Goal: Check status: Check status

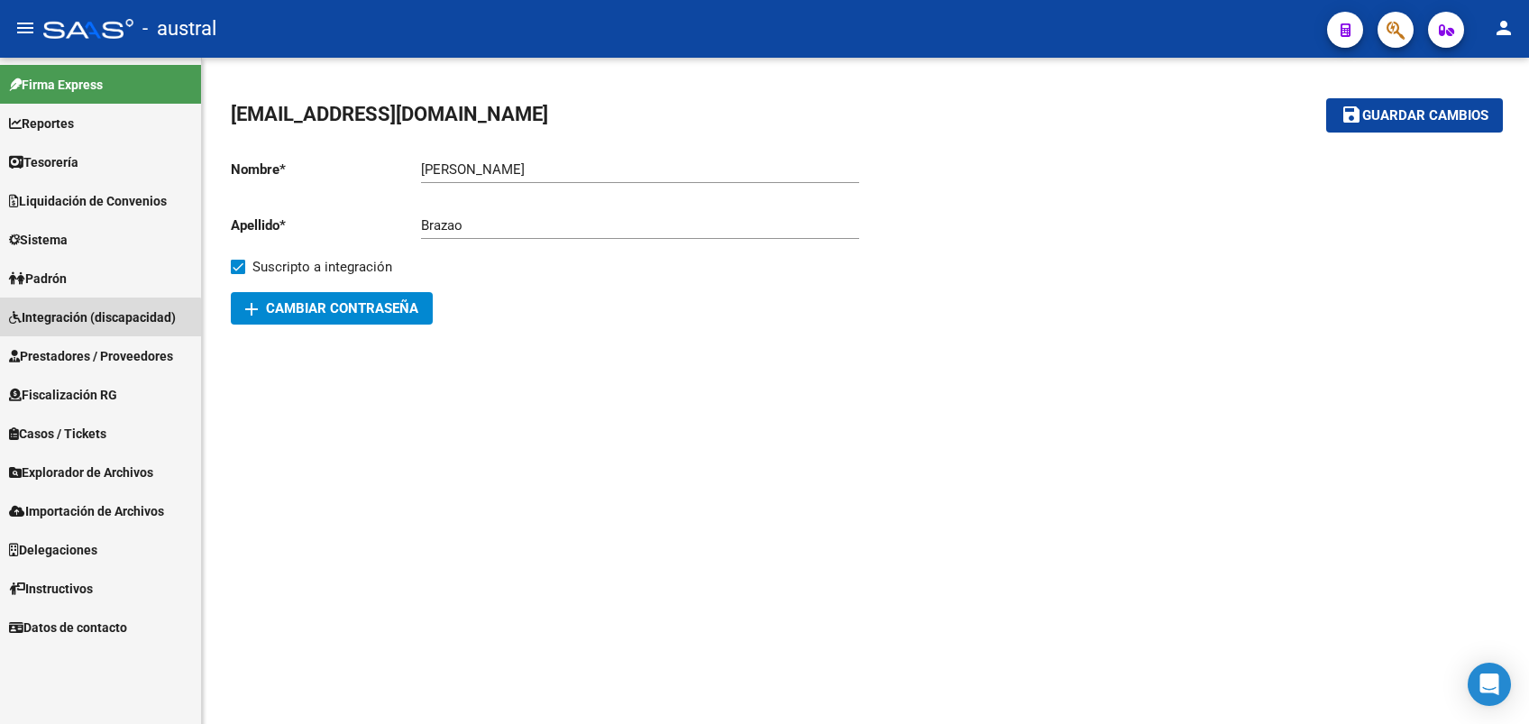
click at [79, 325] on span "Integración (discapacidad)" at bounding box center [92, 317] width 167 height 20
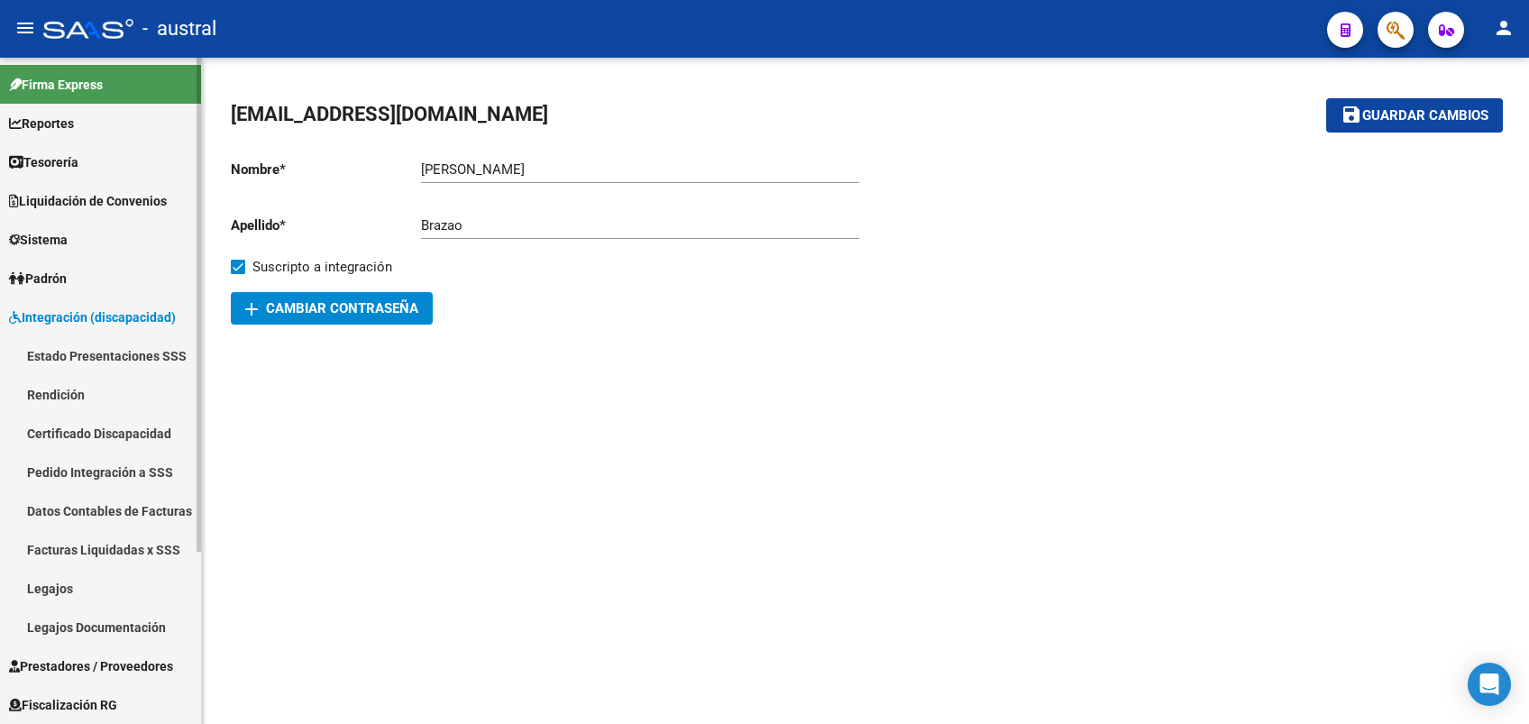
click at [69, 386] on link "Rendición" at bounding box center [100, 394] width 201 height 39
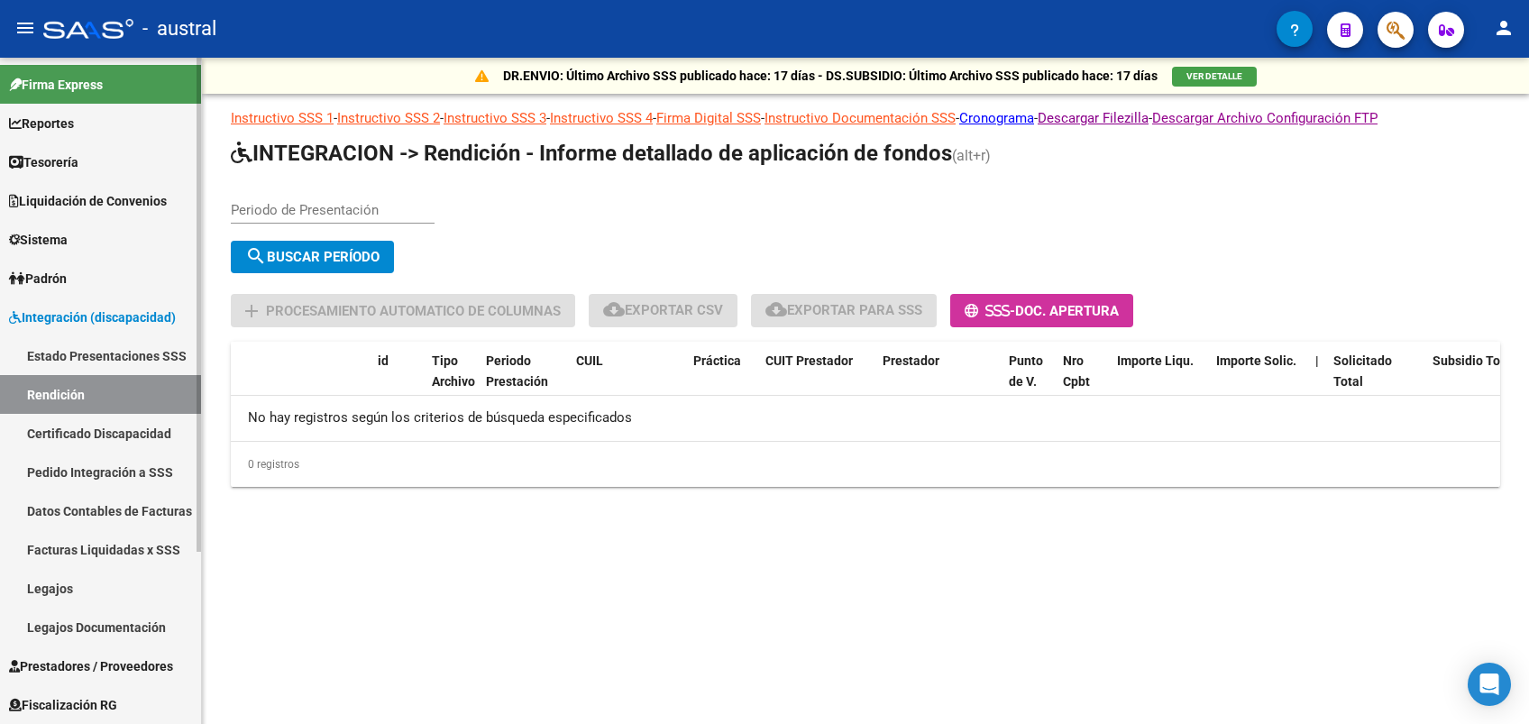
click at [106, 358] on link "Estado Presentaciones SSS" at bounding box center [100, 355] width 201 height 39
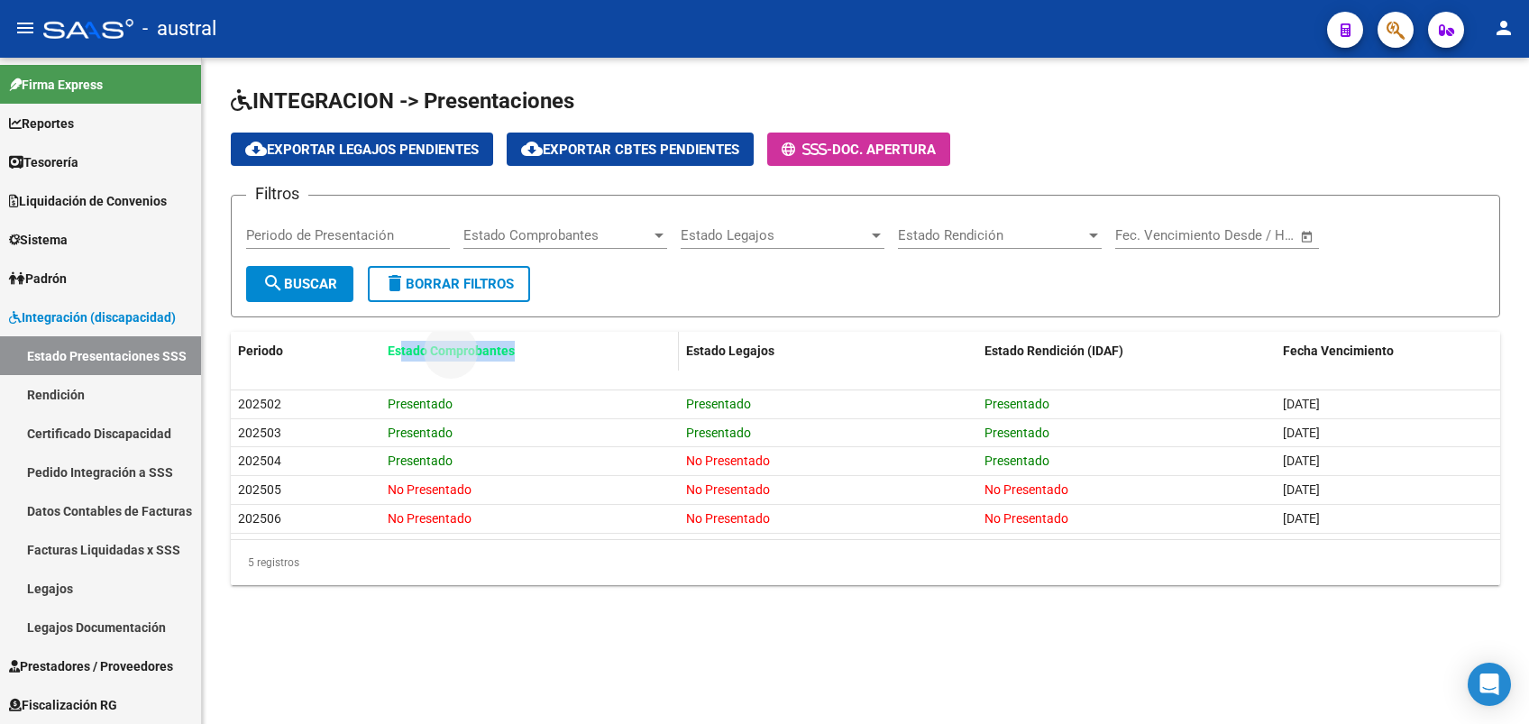
drag, startPoint x: 398, startPoint y: 361, endPoint x: 538, endPoint y: 356, distance: 140.7
click at [538, 356] on datatable-header-cell "Estado Comprobantes" at bounding box center [530, 351] width 298 height 39
drag, startPoint x: 538, startPoint y: 356, endPoint x: 762, endPoint y: 350, distance: 223.7
click at [762, 350] on datatable-header-cell "Estado Legajos" at bounding box center [828, 351] width 298 height 39
drag, startPoint x: 762, startPoint y: 350, endPoint x: 1053, endPoint y: 344, distance: 291.3
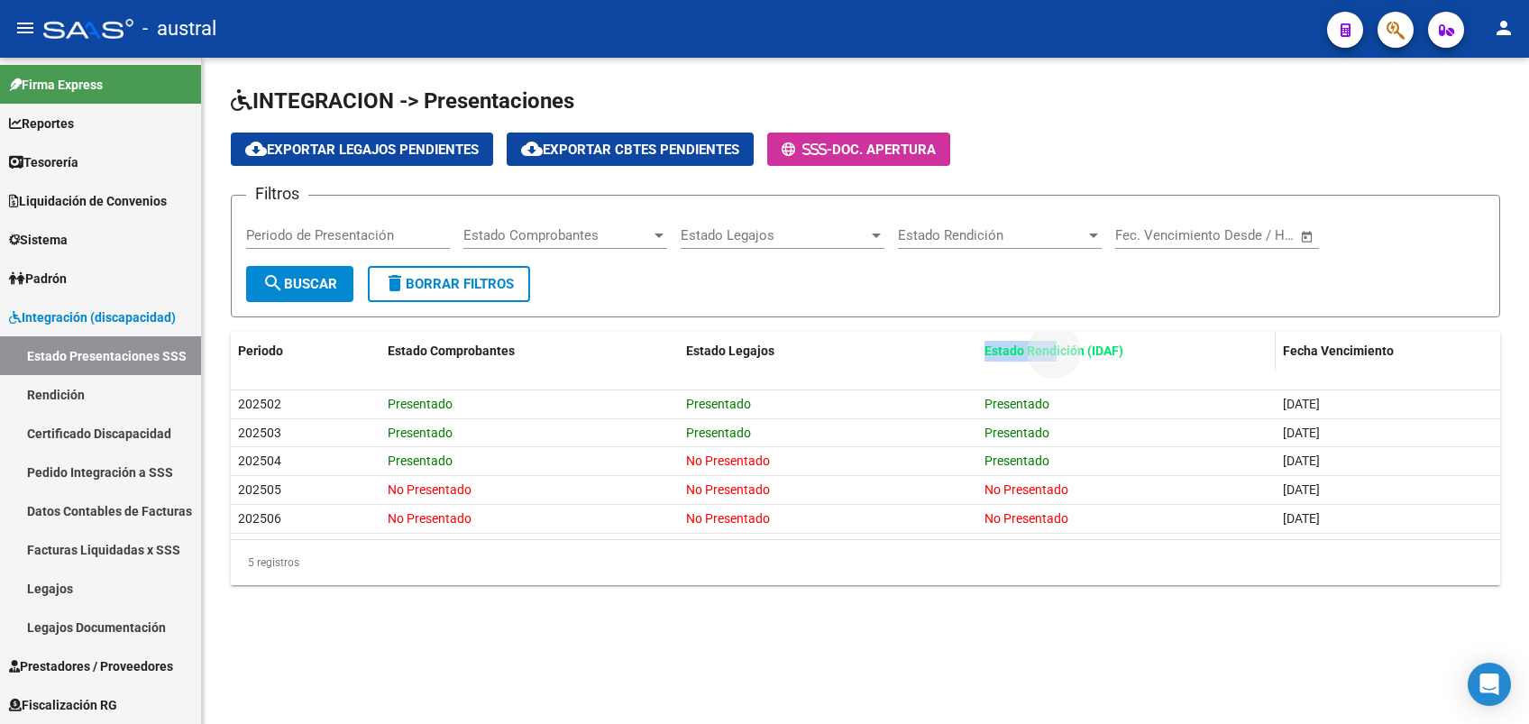
click at [1053, 344] on datatable-header-cell "Estado Rendición (IDAF)" at bounding box center [1126, 351] width 298 height 39
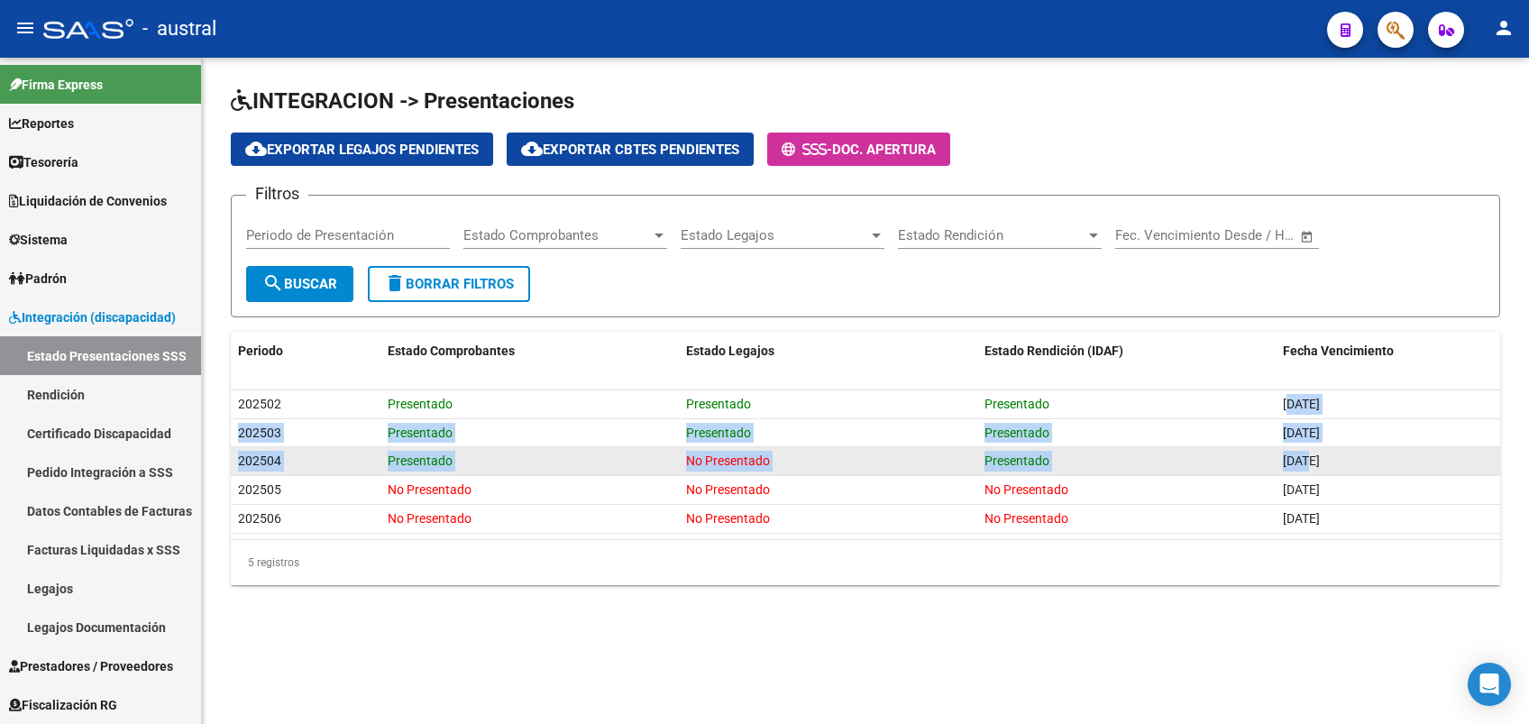
drag, startPoint x: 1053, startPoint y: 344, endPoint x: 1309, endPoint y: 450, distance: 277.3
click at [1309, 450] on datatable-scroller "202502 Presentado Presentado Presentado [DATE] 202503 Presentado Presentado Pre…" at bounding box center [866, 461] width 1270 height 143
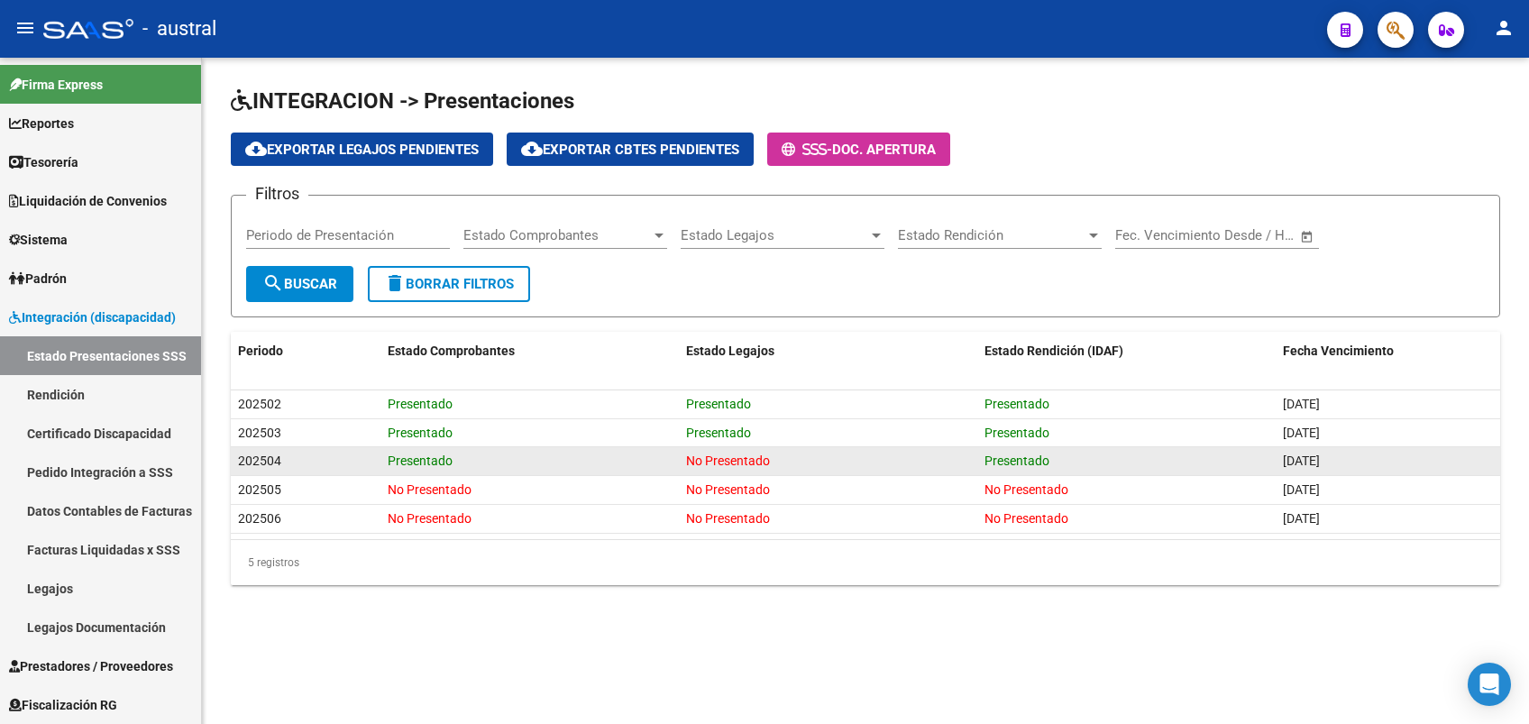
drag, startPoint x: 1309, startPoint y: 450, endPoint x: 1317, endPoint y: 468, distance: 19.8
click at [1317, 468] on span "[DATE]" at bounding box center [1301, 461] width 37 height 14
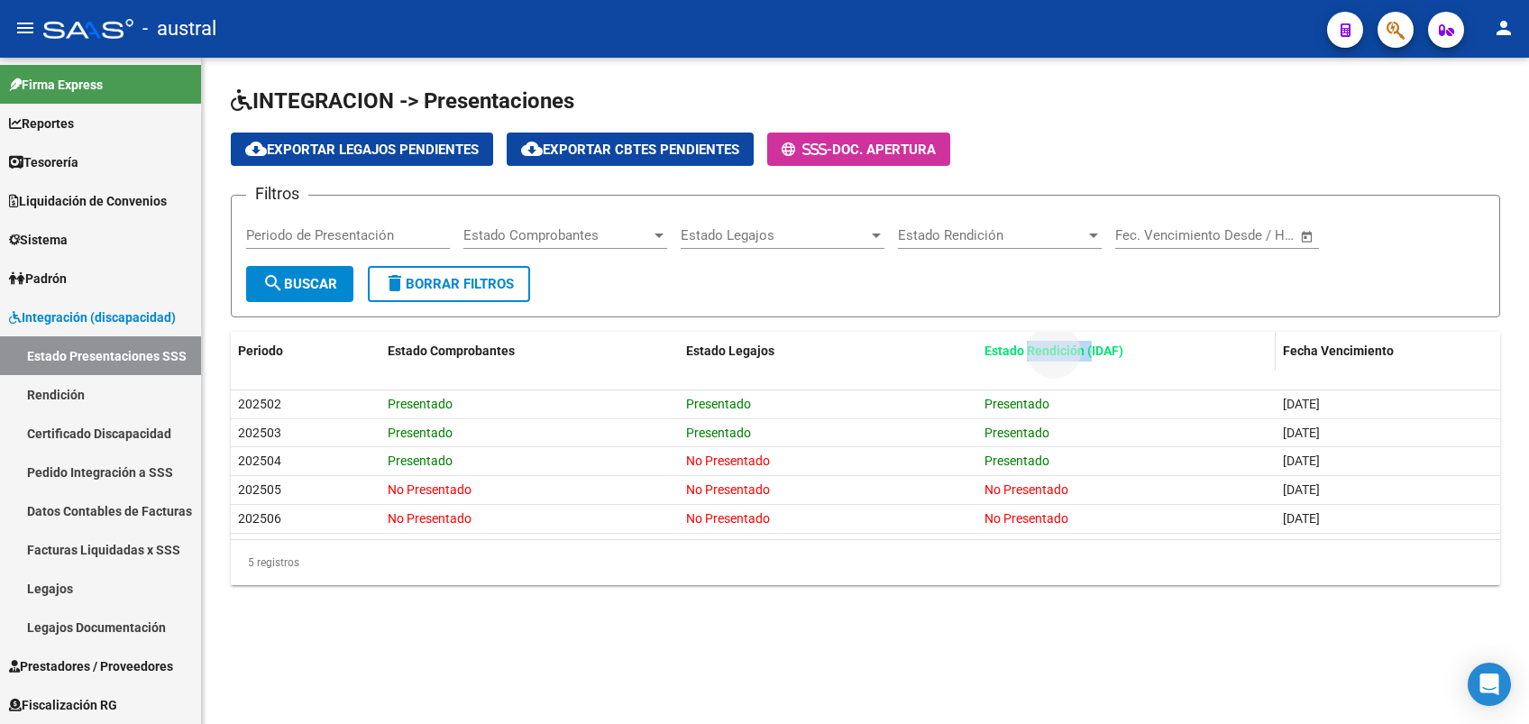
drag, startPoint x: 1037, startPoint y: 346, endPoint x: 1092, endPoint y: 346, distance: 55.0
click at [1092, 346] on span "Estado Rendición (IDAF)" at bounding box center [1054, 351] width 139 height 14
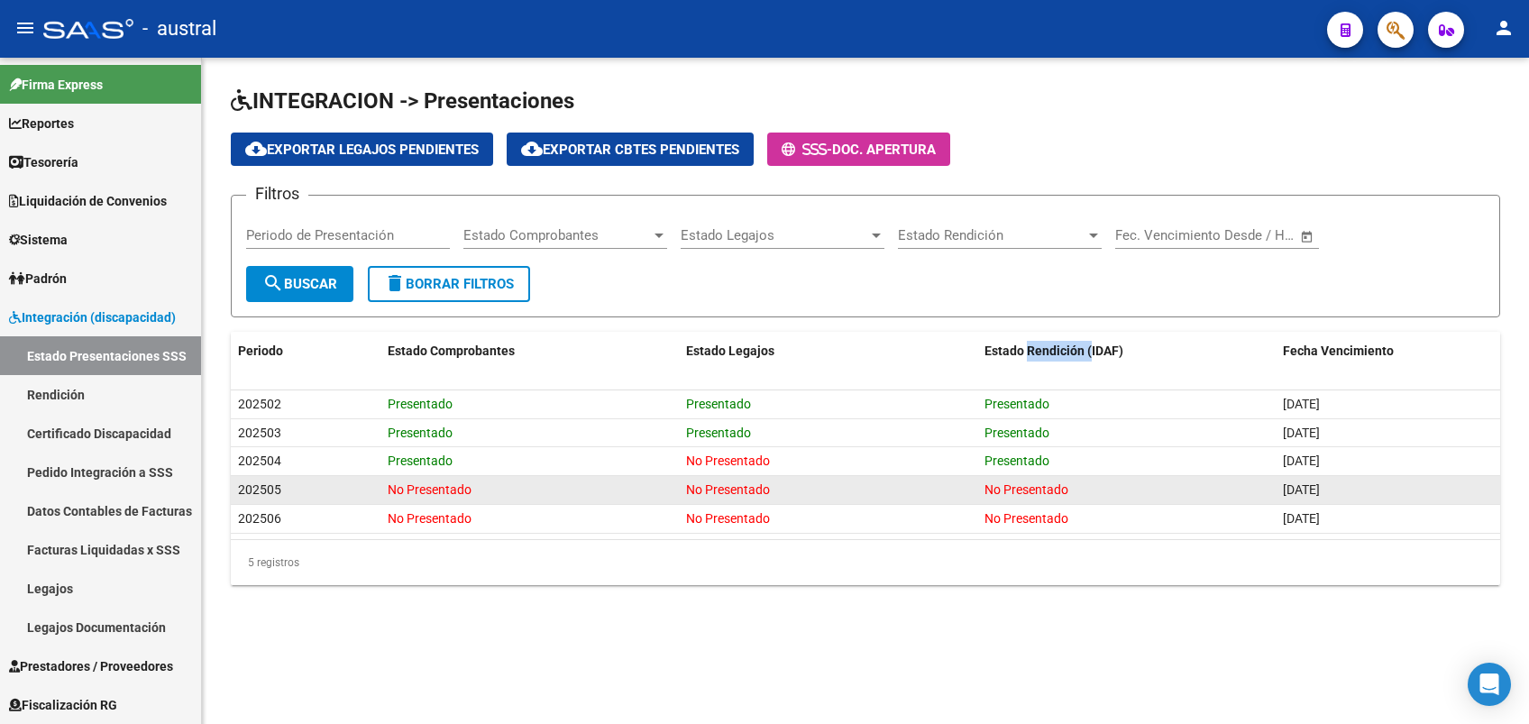
drag, startPoint x: 1350, startPoint y: 485, endPoint x: 1306, endPoint y: 487, distance: 44.2
click at [1306, 487] on span "[DATE]" at bounding box center [1301, 489] width 37 height 14
drag, startPoint x: 301, startPoint y: 490, endPoint x: 239, endPoint y: 489, distance: 62.2
click at [239, 489] on div "202505" at bounding box center [305, 490] width 135 height 21
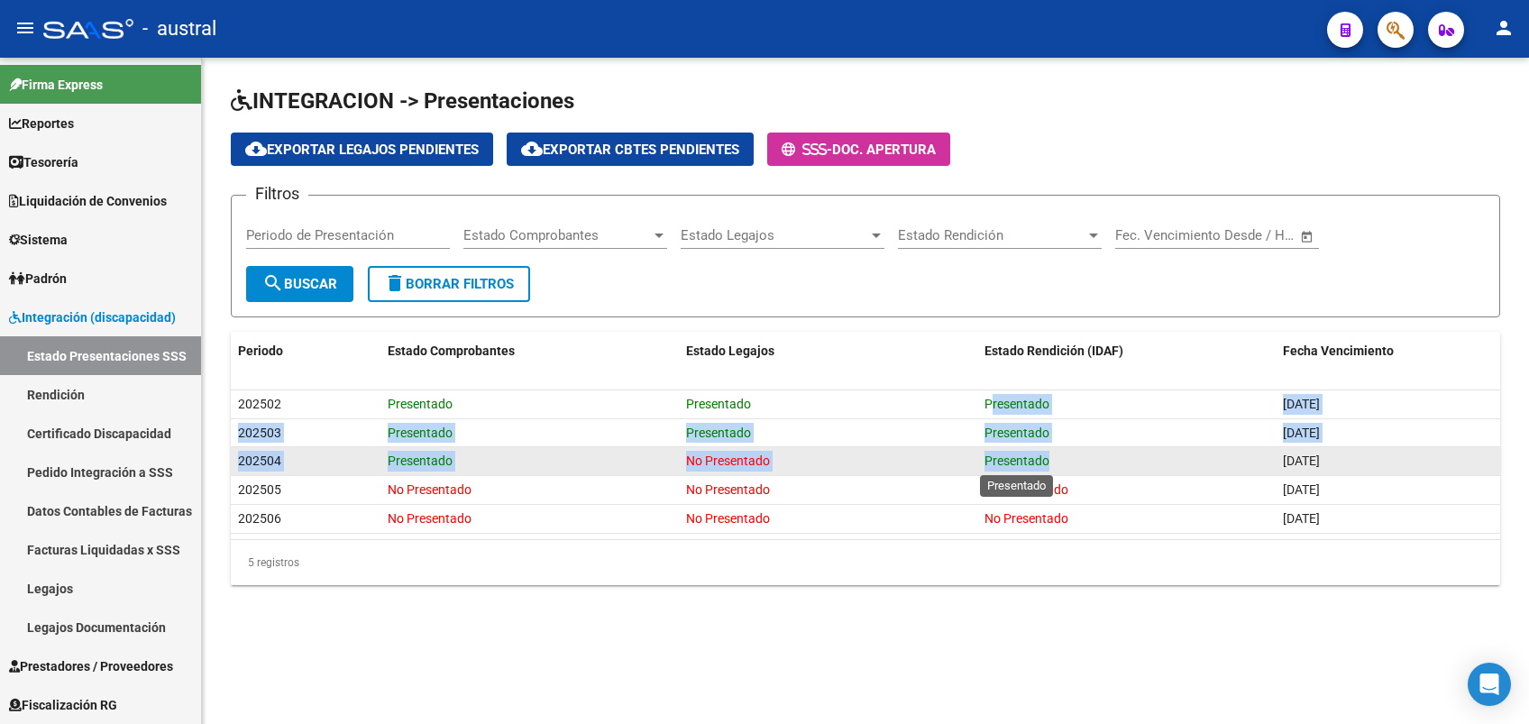
drag, startPoint x: 987, startPoint y: 399, endPoint x: 1042, endPoint y: 452, distance: 76.5
click at [1042, 452] on datatable-scroller "202502 Presentado Presentado Presentado [DATE] 202503 Presentado Presentado Pre…" at bounding box center [866, 461] width 1270 height 143
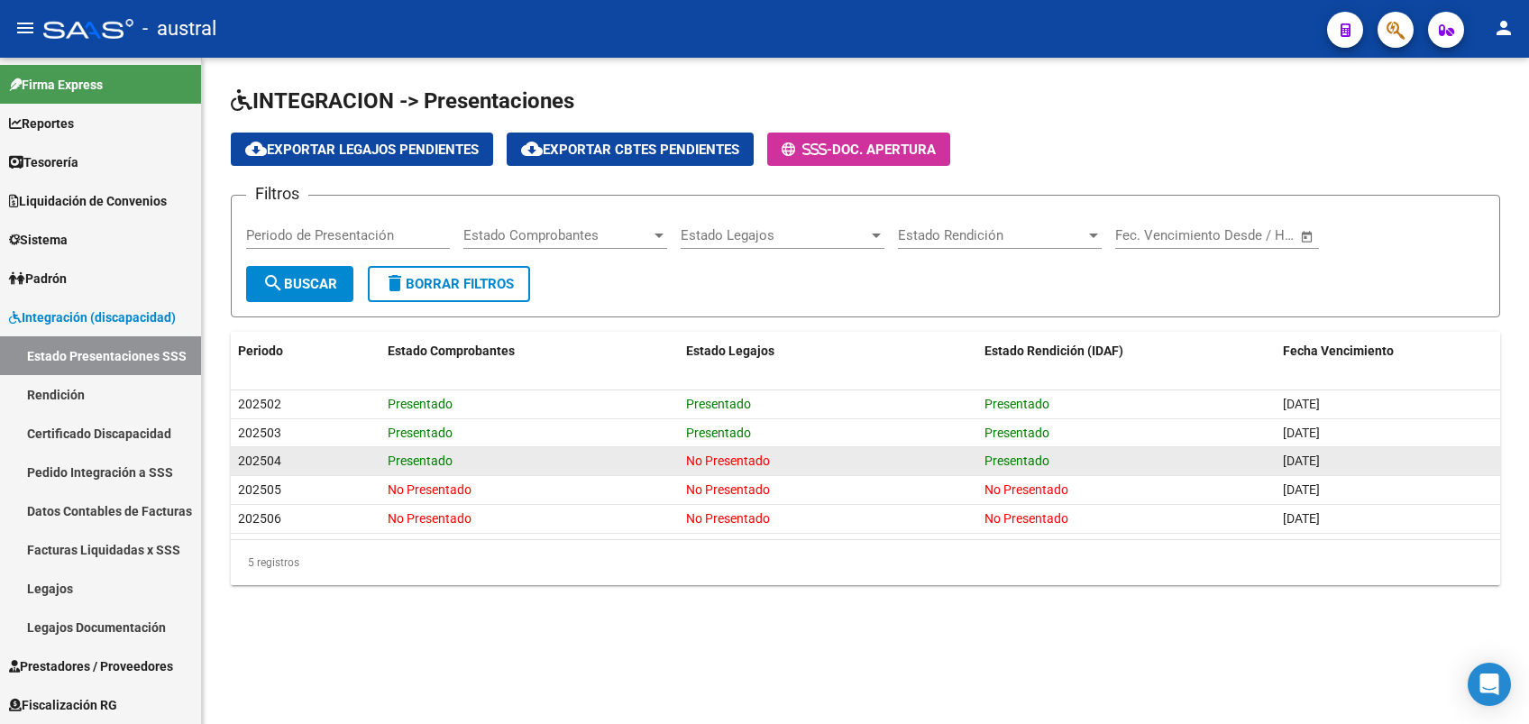
drag, startPoint x: 1042, startPoint y: 452, endPoint x: 1068, endPoint y: 449, distance: 25.4
click at [1068, 451] on div "Presentado" at bounding box center [1127, 461] width 284 height 21
drag, startPoint x: 694, startPoint y: 463, endPoint x: 876, endPoint y: 465, distance: 181.3
click at [876, 465] on div "No Presentado" at bounding box center [828, 461] width 284 height 21
click at [835, 465] on div "No Presentado" at bounding box center [828, 461] width 284 height 21
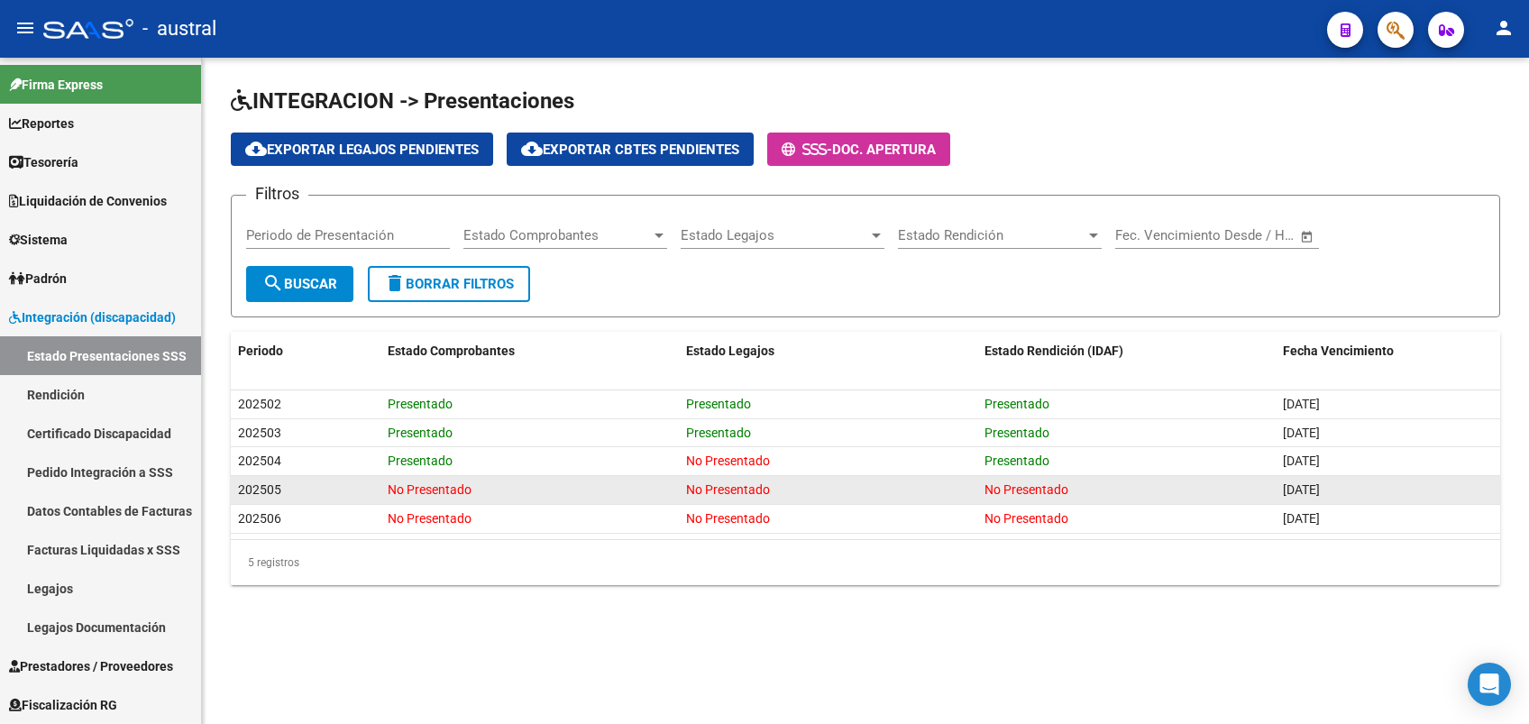
drag, startPoint x: 1311, startPoint y: 478, endPoint x: 1362, endPoint y: 481, distance: 50.6
click at [1362, 481] on div "[DATE]" at bounding box center [1387, 490] width 209 height 21
drag, startPoint x: 1362, startPoint y: 481, endPoint x: 1309, endPoint y: 492, distance: 53.6
click at [1309, 492] on span "[DATE]" at bounding box center [1301, 489] width 37 height 14
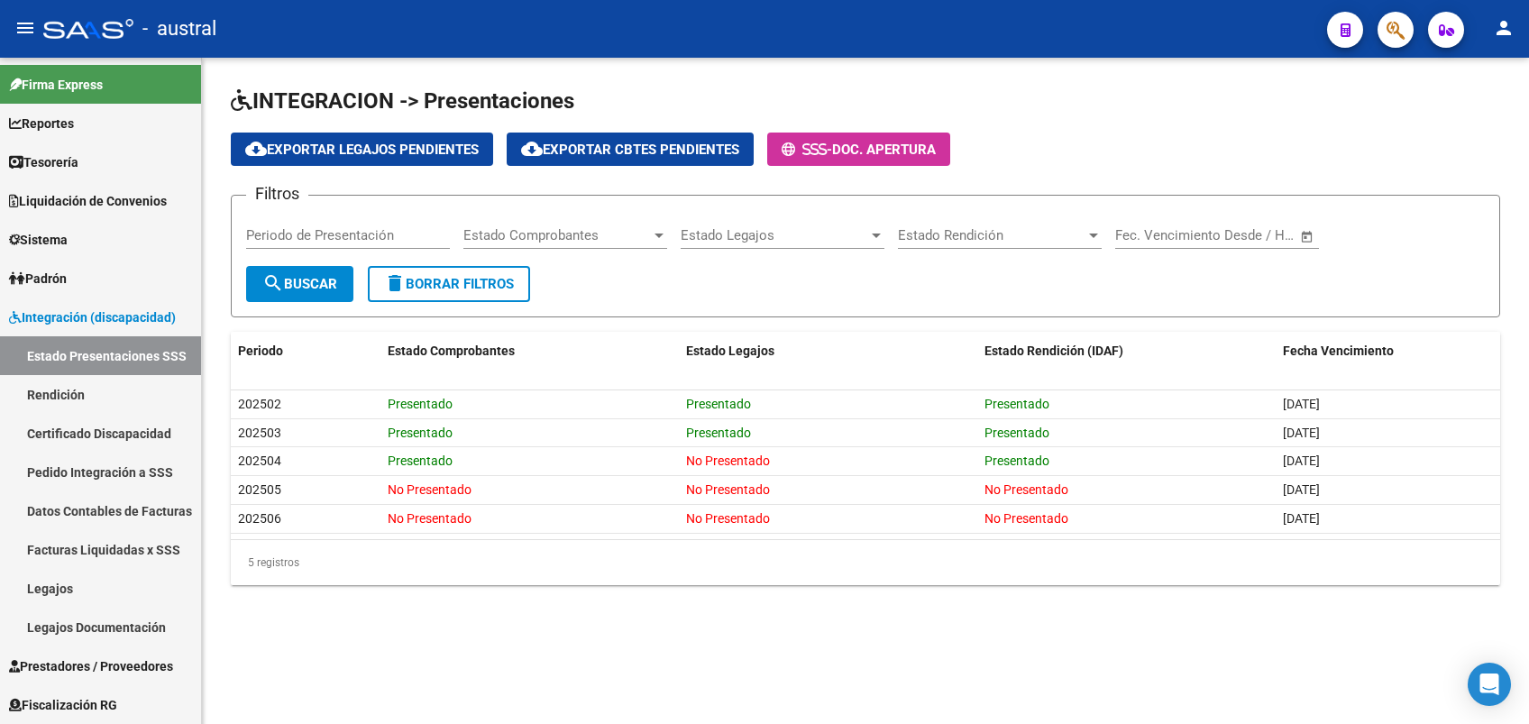
click at [1326, 552] on div "5 registros" at bounding box center [866, 562] width 1270 height 45
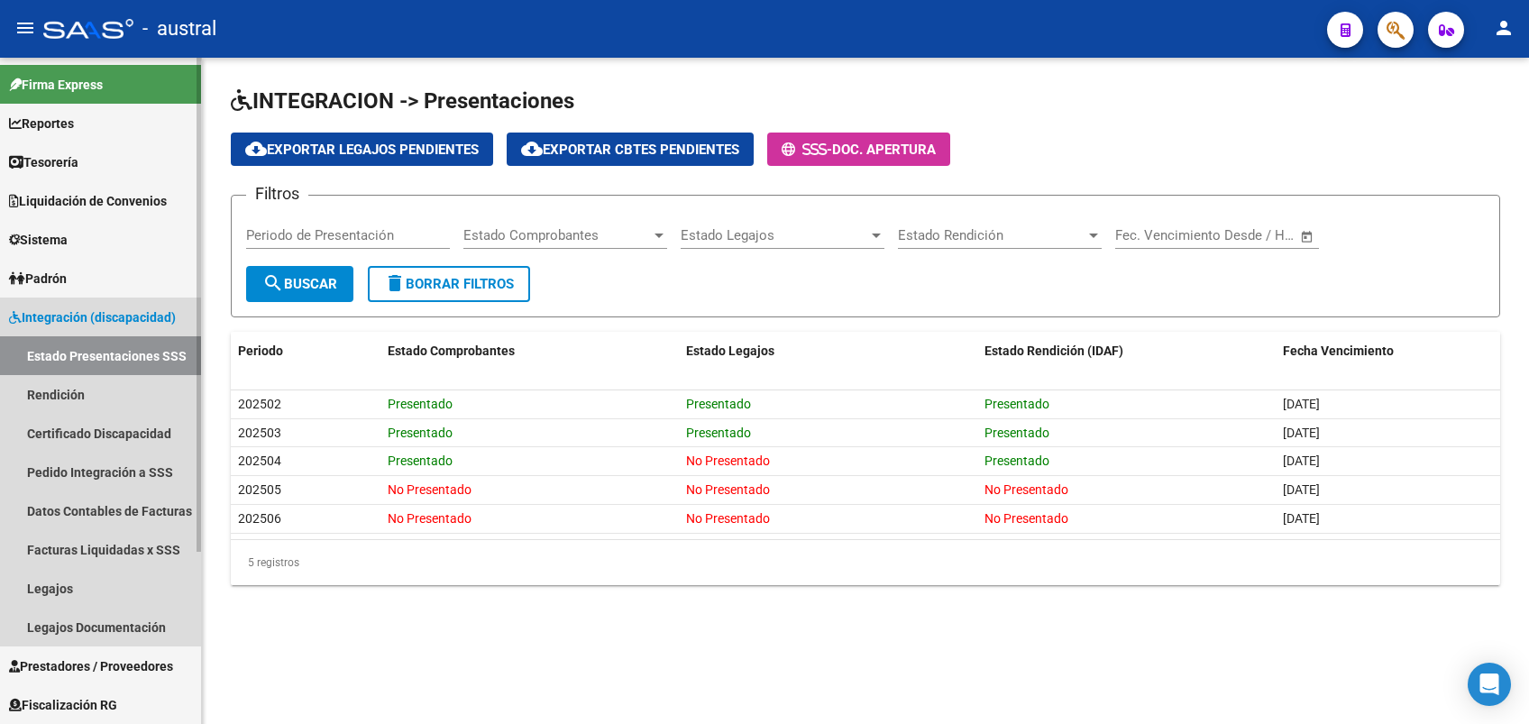
click at [33, 341] on link "Estado Presentaciones SSS" at bounding box center [100, 355] width 201 height 39
click at [148, 494] on link "Datos Contables de Facturas" at bounding box center [100, 510] width 201 height 39
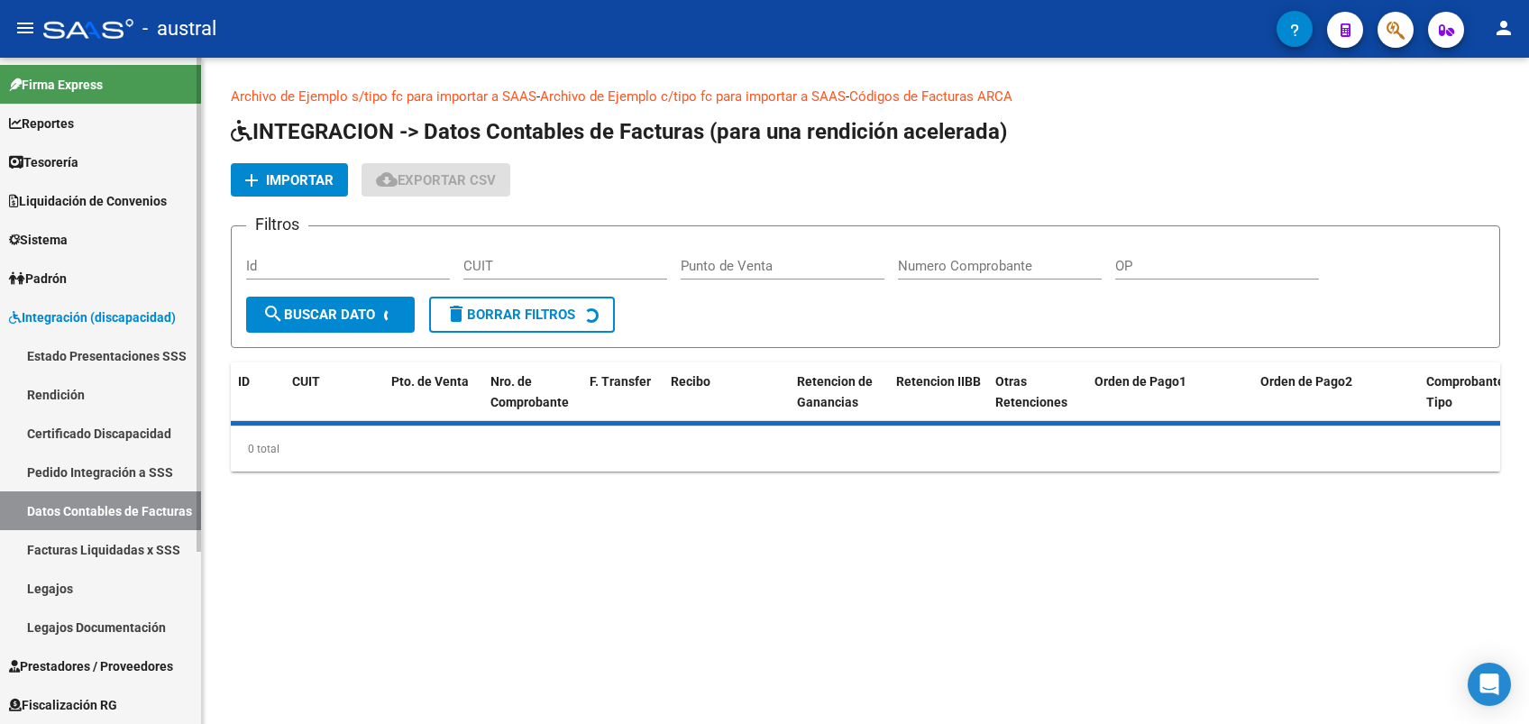
click at [137, 470] on link "Pedido Integración a SSS" at bounding box center [100, 472] width 201 height 39
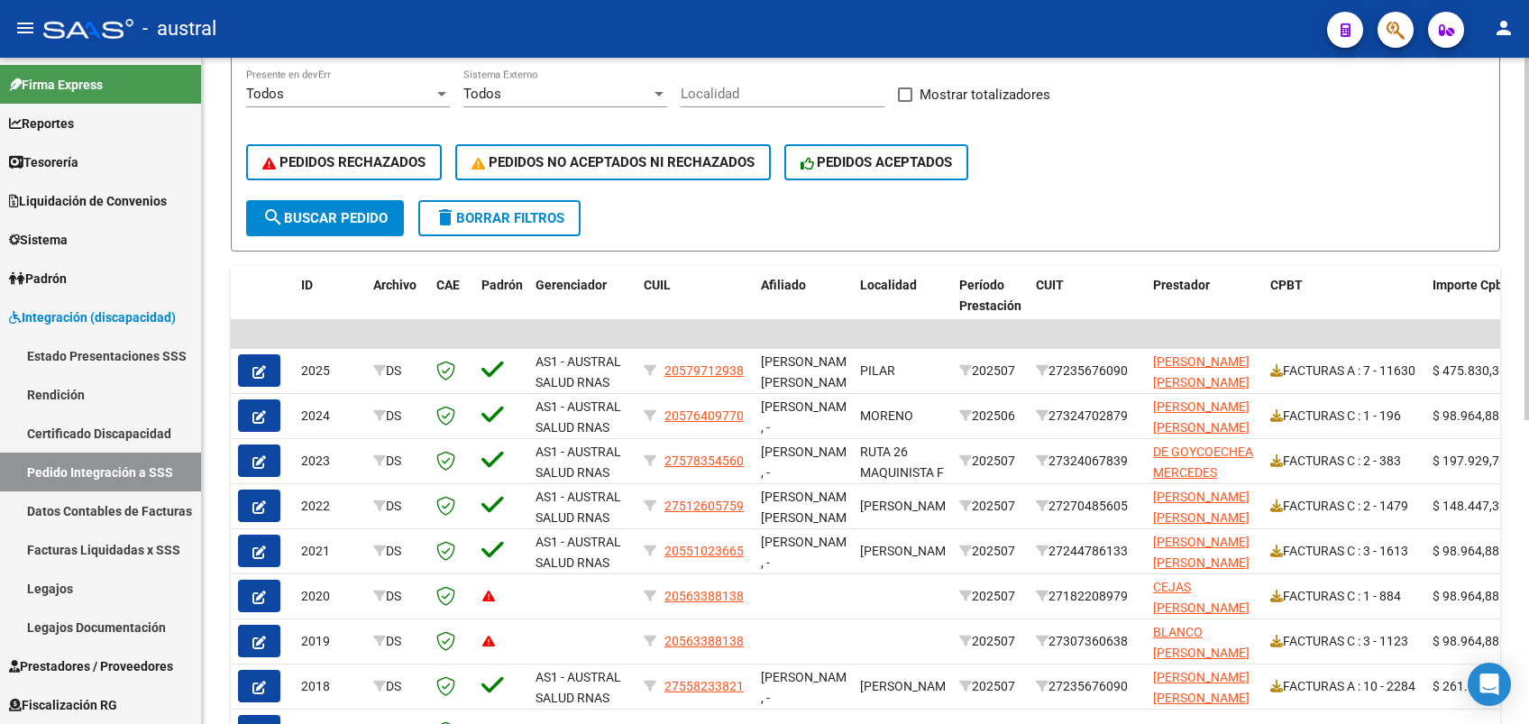
scroll to position [481, 0]
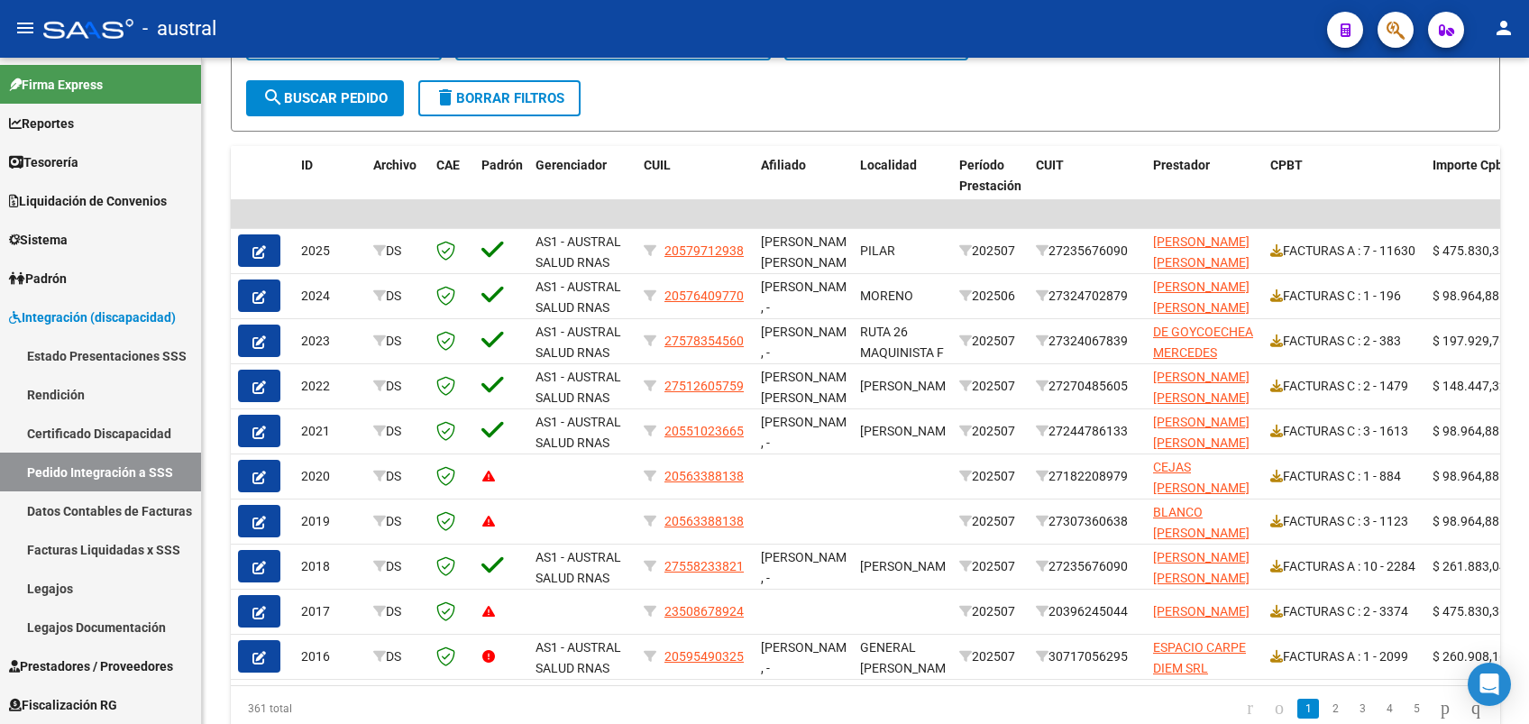
click at [938, 36] on div "- austral" at bounding box center [678, 29] width 1270 height 40
